Goal: Information Seeking & Learning: Stay updated

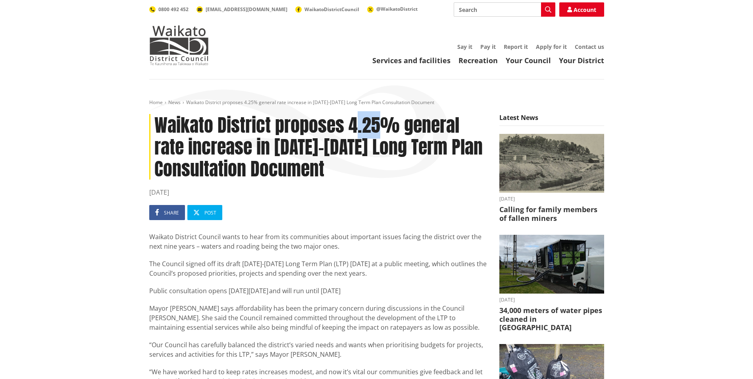
drag, startPoint x: 353, startPoint y: 131, endPoint x: 387, endPoint y: 123, distance: 34.9
click at [387, 123] on h1 "Waikato District proposes 4.25% general rate increase in 2025-2034 Long Term Pl…" at bounding box center [318, 147] width 338 height 66
drag, startPoint x: 387, startPoint y: 123, endPoint x: 396, endPoint y: 185, distance: 62.2
drag, startPoint x: 350, startPoint y: 130, endPoint x: 393, endPoint y: 129, distance: 42.9
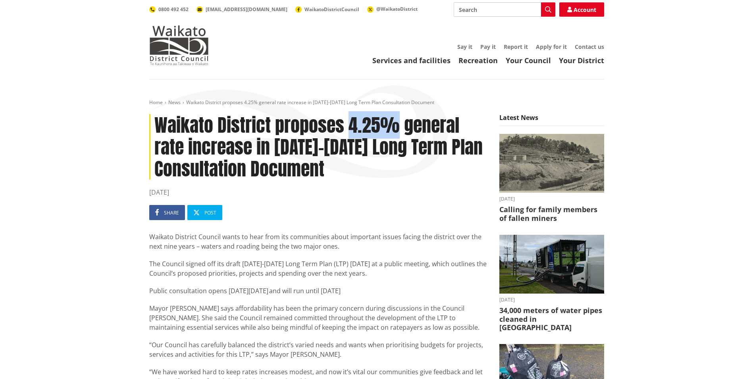
click at [393, 129] on h1 "Waikato District proposes 4.25% general rate increase in [DATE]-[DATE] Long Ter…" at bounding box center [318, 147] width 338 height 66
drag, startPoint x: 393, startPoint y: 129, endPoint x: 369, endPoint y: 178, distance: 54.7
click at [388, 175] on h1 "Waikato District proposes 4.25% general rate increase in [DATE]-[DATE] Long Ter…" at bounding box center [318, 147] width 338 height 66
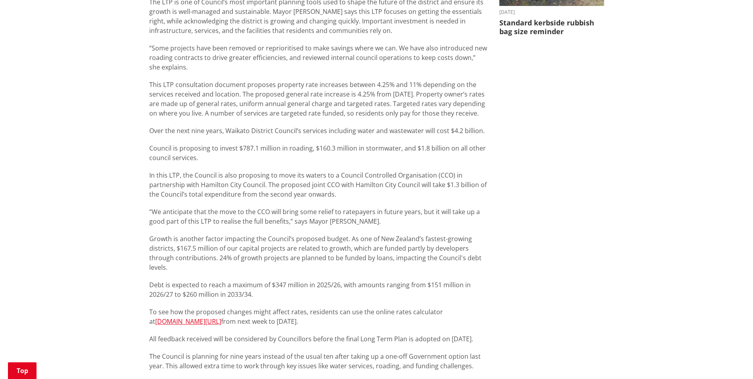
scroll to position [268, 0]
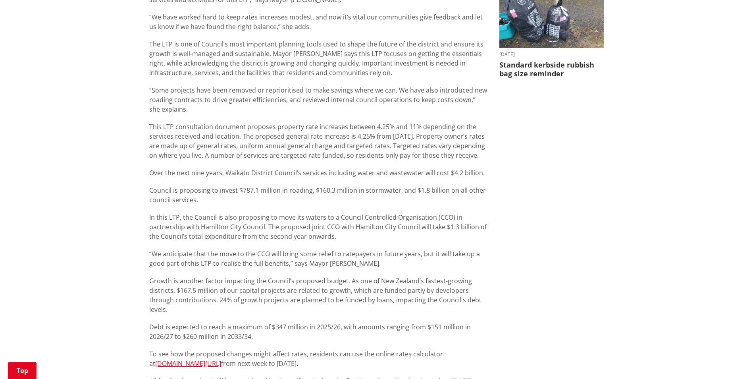
scroll to position [357, 0]
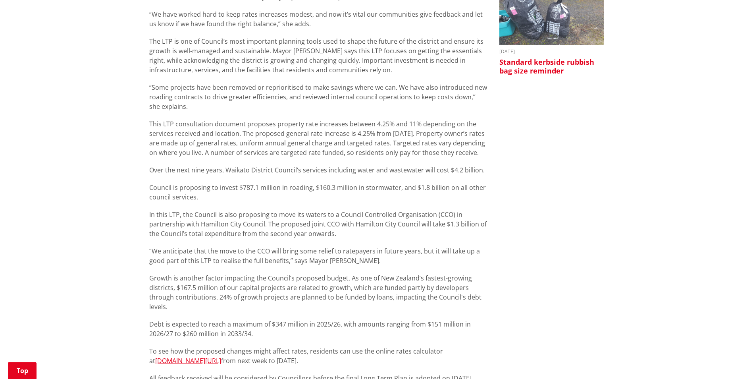
click at [538, 58] on h3 "Standard kerbside rubbish bag size reminder" at bounding box center [551, 66] width 105 height 17
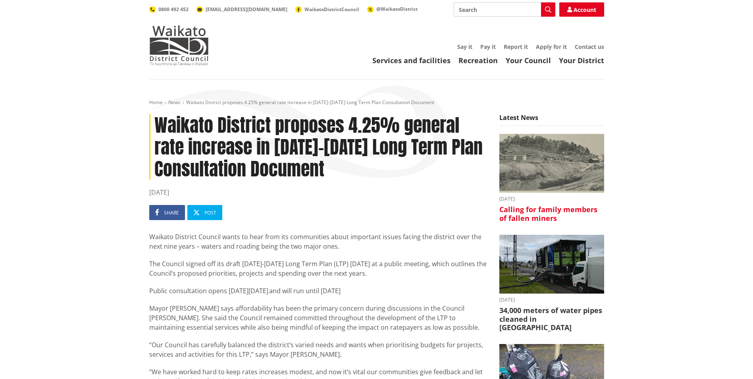
click at [521, 217] on h3 "Calling for family members of fallen miners" at bounding box center [551, 213] width 105 height 17
